Goal: Information Seeking & Learning: Learn about a topic

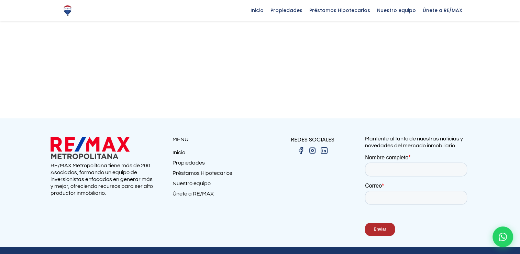
scroll to position [904, 0]
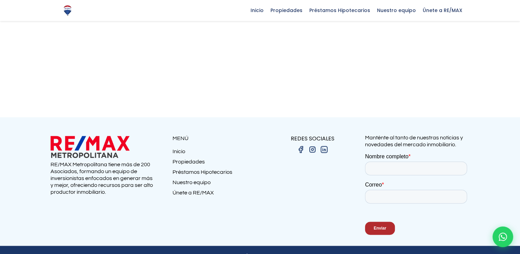
click at [217, 168] on link "Préstamos Hipotecarios" at bounding box center [217, 173] width 88 height 10
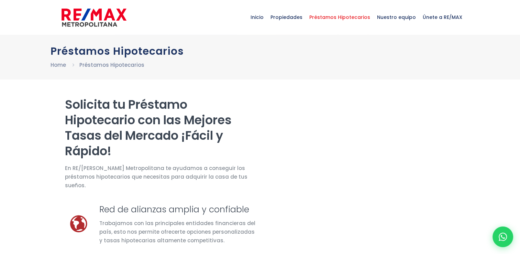
select select "DO"
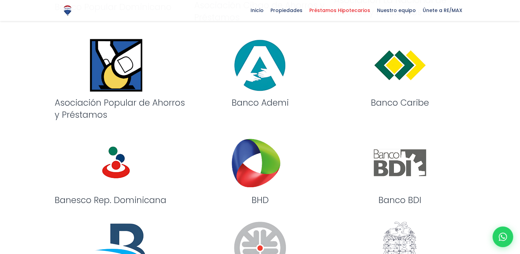
scroll to position [611, 0]
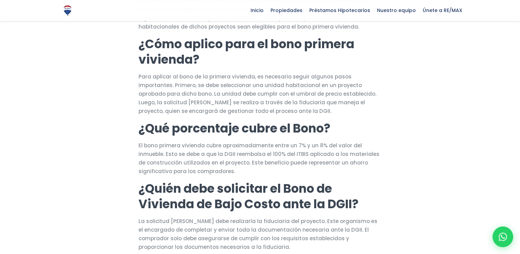
scroll to position [263, 0]
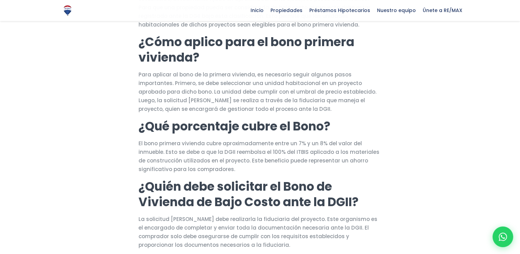
click at [279, 89] on p "Para aplicar al bono de la primera vivienda, es necesario seguir algunos pasos …" at bounding box center [260, 91] width 243 height 43
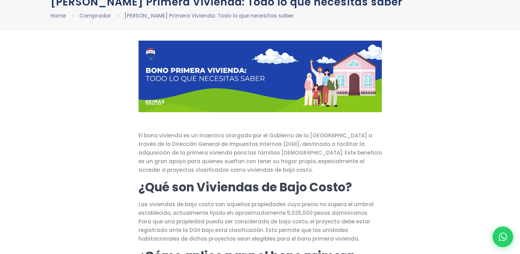
scroll to position [0, 0]
